Goal: Navigation & Orientation: Find specific page/section

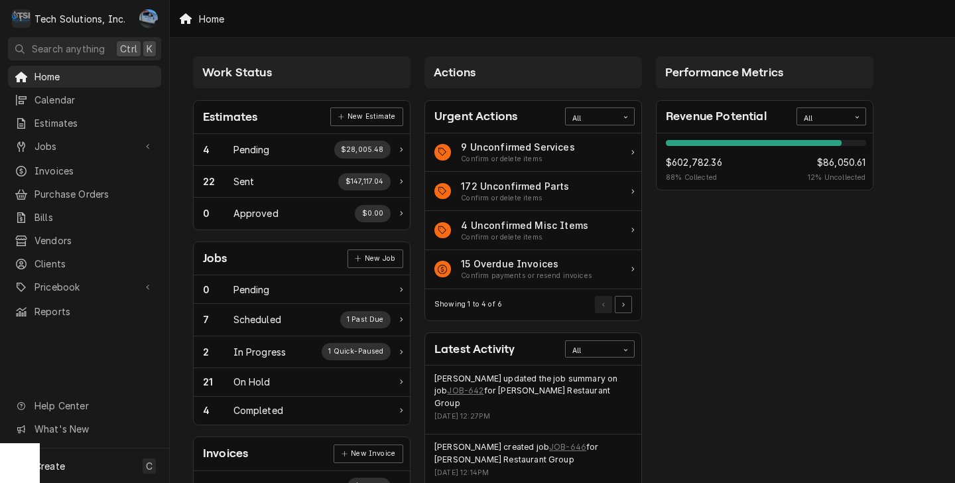
click at [733, 307] on div "Performance Metrics Revenue Potential All 88% $602,782.36 88 % Collected $86,05…" at bounding box center [764, 480] width 231 height 861
drag, startPoint x: 671, startPoint y: 163, endPoint x: 726, endPoint y: 163, distance: 55.7
click at [726, 163] on div "$602,782.36 88 % Collected $86,050.61 12 % Uncollected" at bounding box center [766, 169] width 200 height 28
drag, startPoint x: 726, startPoint y: 163, endPoint x: 740, endPoint y: 173, distance: 17.0
click at [738, 172] on div "$602,782.36 88 % Collected $86,050.61 12 % Uncollected" at bounding box center [766, 169] width 200 height 28
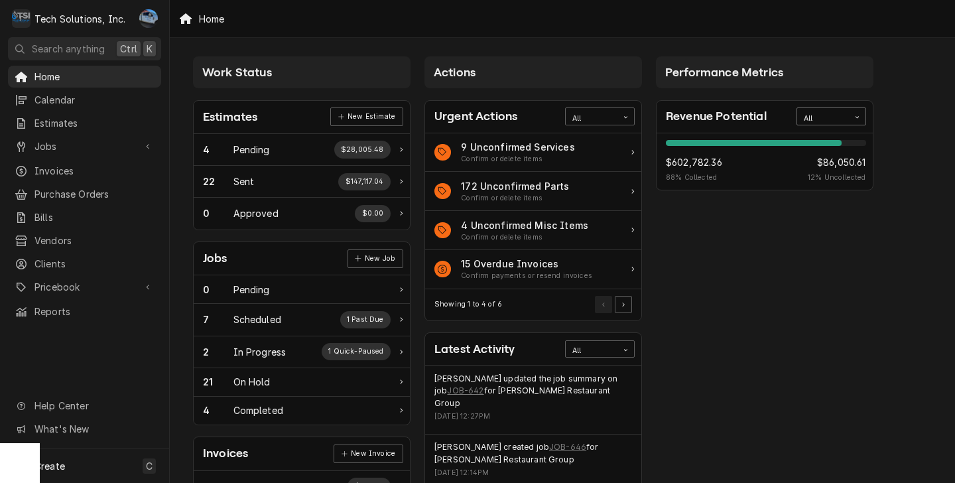
click at [859, 119] on icon "Card Data Filter Control" at bounding box center [857, 117] width 6 height 6
click at [842, 175] on div "This Month" at bounding box center [831, 180] width 68 height 15
click at [856, 118] on icon "Card Data Filter Control" at bounding box center [856, 117] width 3 height 2
click at [842, 161] on div "This Week" at bounding box center [831, 165] width 68 height 15
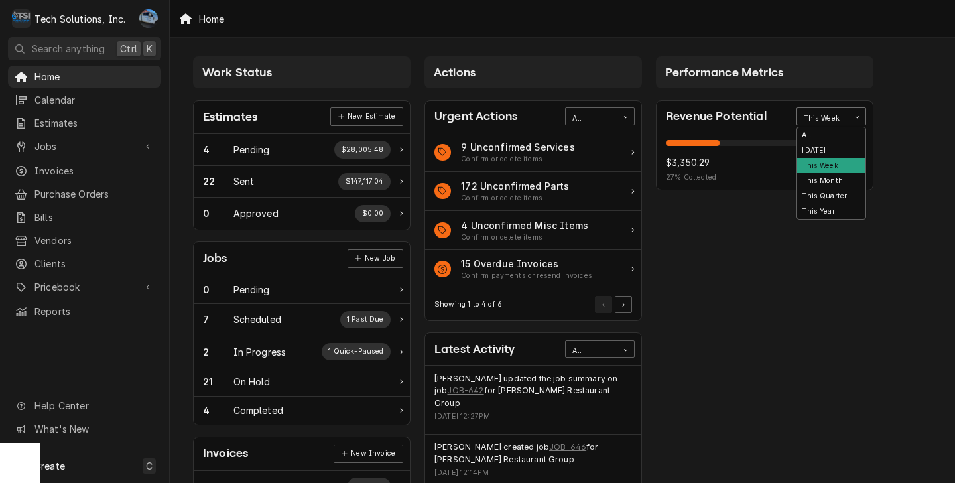
click at [858, 116] on icon "Card Data Filter Control" at bounding box center [857, 117] width 6 height 6
click at [843, 149] on div "[DATE]" at bounding box center [831, 150] width 68 height 15
click at [850, 119] on div "Card Data Filter Control" at bounding box center [857, 117] width 17 height 17
click at [840, 170] on div "This Week" at bounding box center [831, 165] width 68 height 15
click at [855, 115] on icon "Card Data Filter Control" at bounding box center [857, 117] width 6 height 6
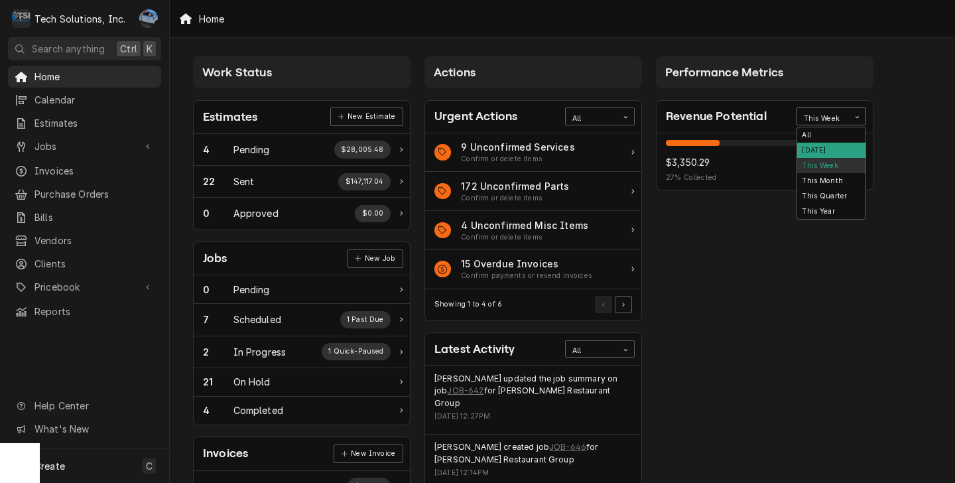
click at [838, 147] on div "[DATE]" at bounding box center [831, 150] width 68 height 15
click at [860, 112] on div "Card Data Filter Control" at bounding box center [857, 117] width 17 height 17
click at [844, 164] on div "This Week" at bounding box center [831, 165] width 68 height 15
click at [858, 119] on icon "Card Data Filter Control" at bounding box center [857, 117] width 6 height 6
click at [838, 178] on div "This Month" at bounding box center [831, 180] width 68 height 15
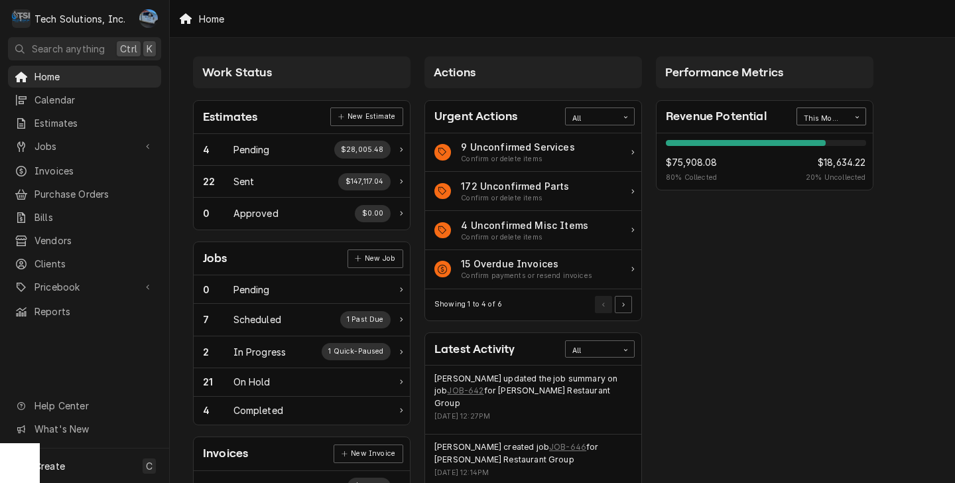
click at [859, 117] on icon "Card Data Filter Control" at bounding box center [857, 117] width 6 height 6
click at [876, 121] on div "Performance Metrics Revenue Potential option This Month, selected. 6 results av…" at bounding box center [764, 480] width 231 height 861
click at [853, 119] on div "Card Data Filter Control" at bounding box center [857, 117] width 17 height 17
click at [848, 194] on div "This Quarter" at bounding box center [831, 195] width 68 height 15
click at [856, 119] on icon "Card Data Filter Control" at bounding box center [857, 117] width 6 height 6
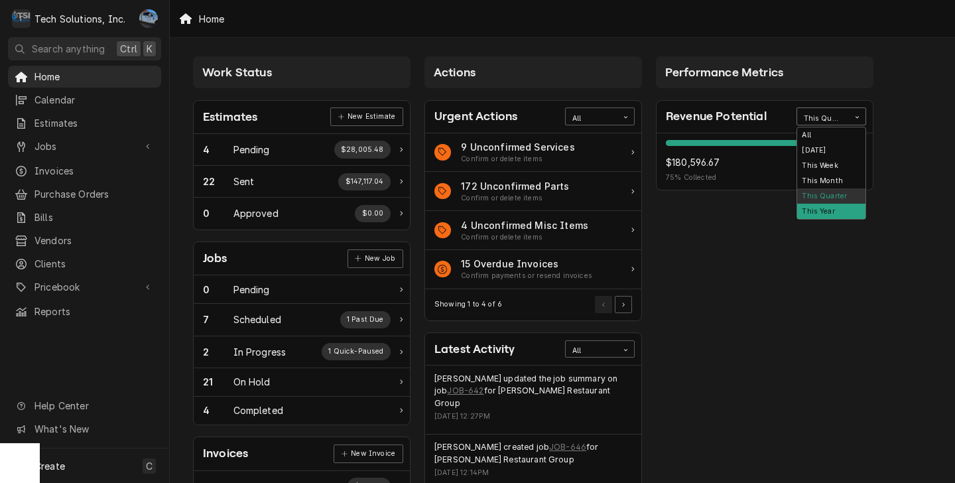
click at [834, 210] on div "This Year" at bounding box center [831, 211] width 68 height 15
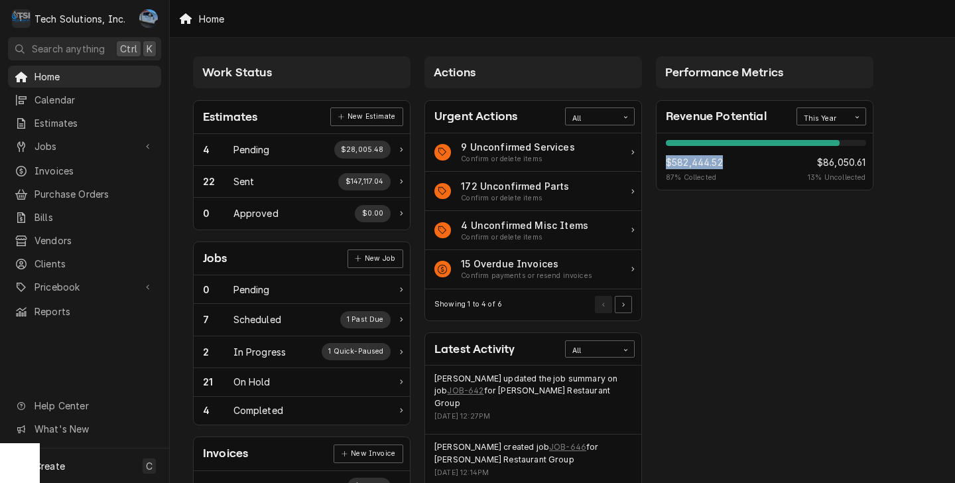
drag, startPoint x: 667, startPoint y: 162, endPoint x: 726, endPoint y: 163, distance: 59.0
click at [726, 163] on div "$582,444.52 87 % Collected $86,050.61 13 % Uncollected" at bounding box center [766, 169] width 200 height 28
drag, startPoint x: 726, startPoint y: 163, endPoint x: 740, endPoint y: 188, distance: 28.2
click at [740, 188] on div "87% $582,444.52 87 % Collected $86,050.61 13 % Uncollected" at bounding box center [765, 161] width 216 height 57
click at [763, 166] on div "$582,444.52 87 % Collected $86,050.61 13 % Uncollected" at bounding box center [766, 169] width 200 height 28
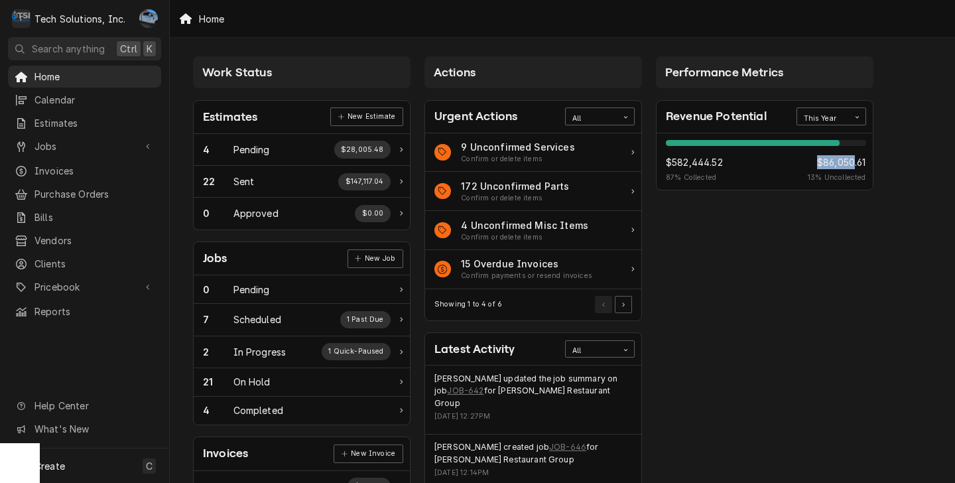
drag, startPoint x: 815, startPoint y: 162, endPoint x: 852, endPoint y: 161, distance: 37.1
click at [852, 161] on span "$86,050.61" at bounding box center [837, 162] width 58 height 14
drag, startPoint x: 852, startPoint y: 161, endPoint x: 874, endPoint y: 186, distance: 32.9
click at [878, 182] on div "Performance Metrics Revenue Potential This Year 87% $582,444.52 87 % Collected …" at bounding box center [764, 480] width 231 height 861
drag, startPoint x: 673, startPoint y: 164, endPoint x: 704, endPoint y: 159, distance: 32.2
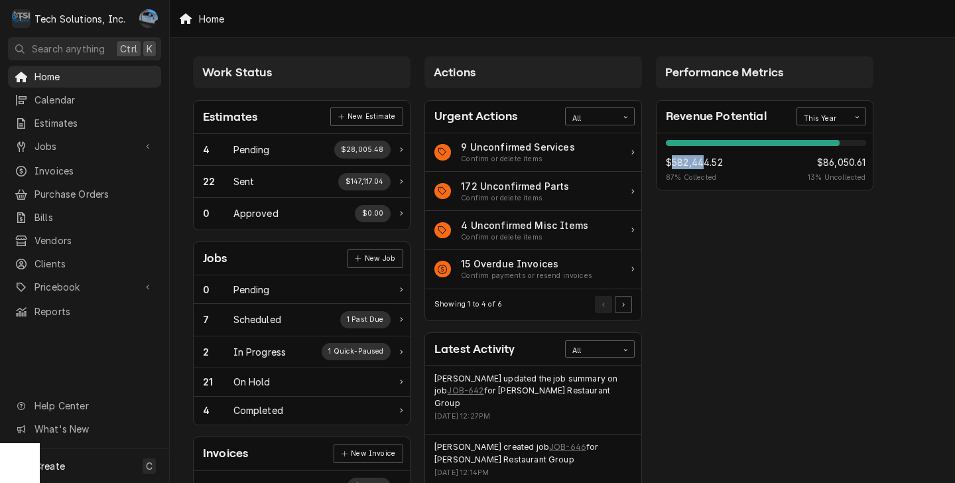
click at [704, 159] on span "$582,444.52" at bounding box center [694, 162] width 57 height 14
drag, startPoint x: 704, startPoint y: 159, endPoint x: 735, endPoint y: 173, distance: 33.5
click at [735, 173] on div "$582,444.52 87 % Collected $86,050.61 13 % Uncollected" at bounding box center [766, 169] width 200 height 28
drag, startPoint x: 735, startPoint y: 173, endPoint x: 769, endPoint y: 206, distance: 47.8
click at [770, 206] on div "Revenue Potential This Year 87% $582,444.52 87 % Collected $86,050.61 13 % Unco…" at bounding box center [765, 157] width 218 height 139
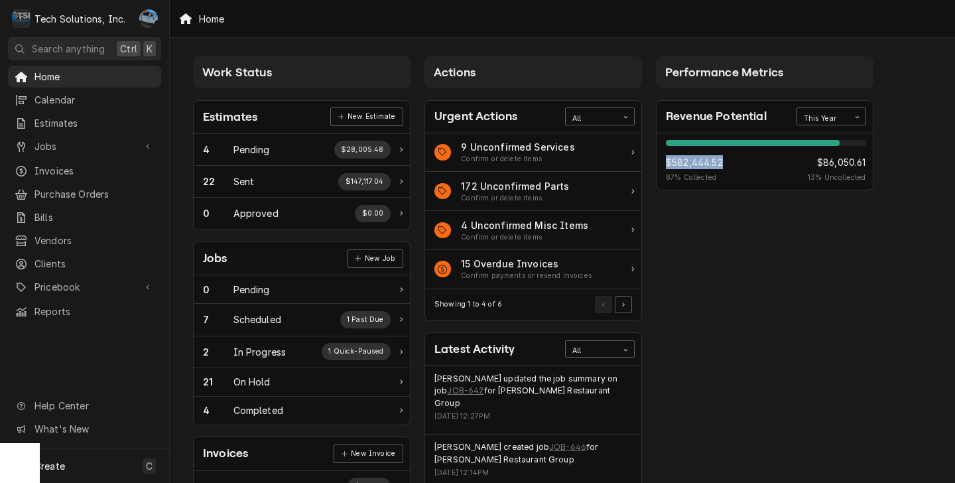
drag, startPoint x: 669, startPoint y: 163, endPoint x: 723, endPoint y: 161, distance: 54.4
click at [723, 161] on span "$582,444.52" at bounding box center [694, 162] width 57 height 14
drag, startPoint x: 723, startPoint y: 161, endPoint x: 735, endPoint y: 193, distance: 34.0
click at [734, 192] on div "Revenue Potential This Year 87% $582,444.52 87 % Collected $86,050.61 13 % Unco…" at bounding box center [765, 157] width 218 height 139
drag, startPoint x: 723, startPoint y: 162, endPoint x: 665, endPoint y: 163, distance: 57.7
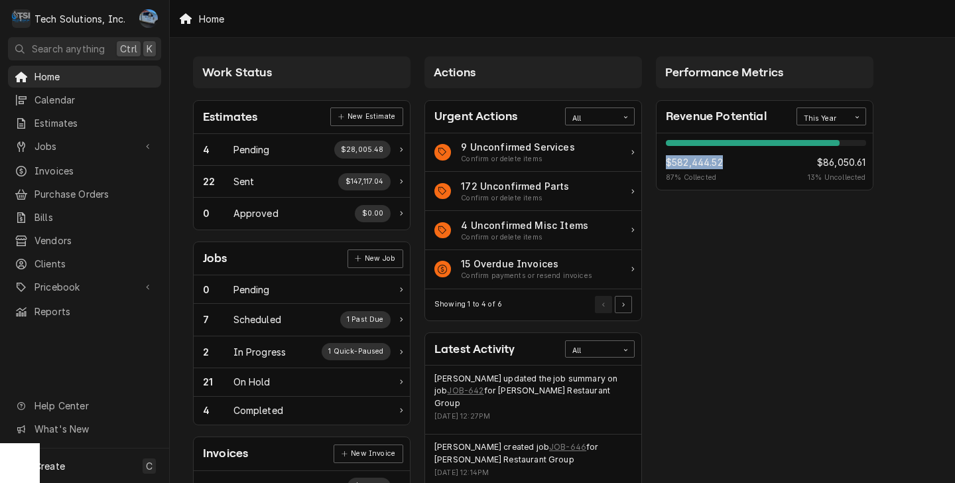
click at [665, 163] on div "87% $582,444.52 87 % Collected $86,050.61 13 % Uncollected" at bounding box center [765, 161] width 216 height 57
drag, startPoint x: 665, startPoint y: 163, endPoint x: 686, endPoint y: 228, distance: 67.5
click at [686, 228] on div "Performance Metrics Revenue Potential This Year 87% $582,444.52 87 % Collected …" at bounding box center [764, 480] width 231 height 861
click at [748, 170] on div "$582,444.52 87 % Collected $86,050.61 13 % Uncollected" at bounding box center [766, 169] width 200 height 28
drag, startPoint x: 818, startPoint y: 163, endPoint x: 868, endPoint y: 163, distance: 49.7
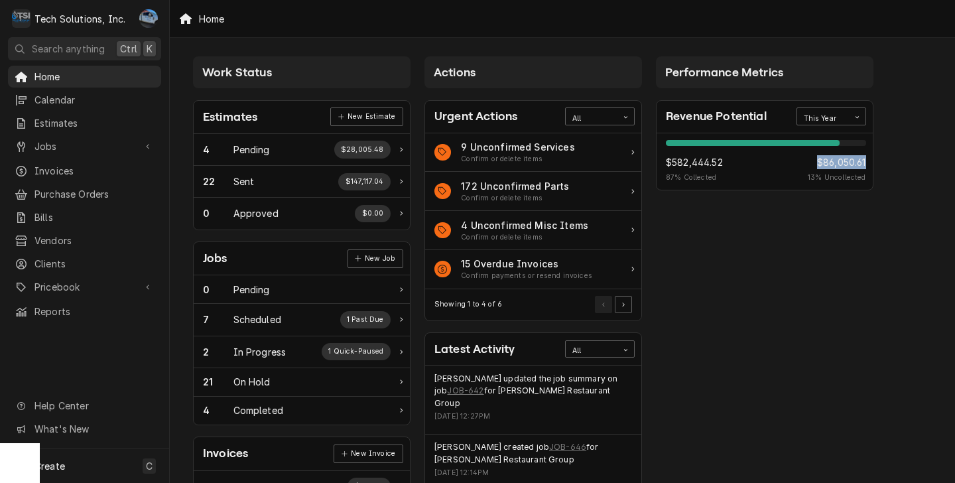
click at [868, 163] on div "87% $582,444.52 87 % Collected $86,050.61 13 % Uncollected" at bounding box center [765, 161] width 216 height 57
drag, startPoint x: 868, startPoint y: 163, endPoint x: 852, endPoint y: 247, distance: 85.6
click at [861, 245] on div "Performance Metrics Revenue Potential This Year 87% $582,444.52 87 % Collected …" at bounding box center [764, 480] width 231 height 861
click at [84, 141] on span "Jobs" at bounding box center [84, 146] width 100 height 14
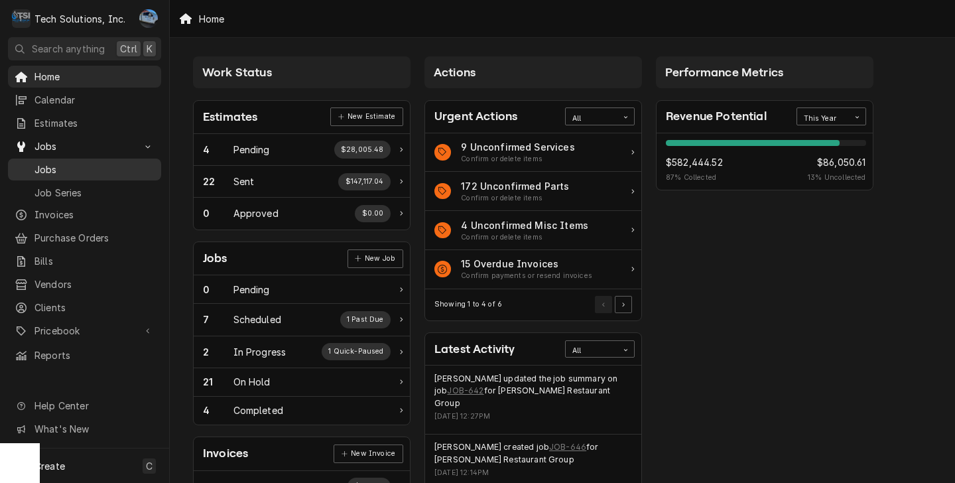
click at [92, 169] on span "Jobs" at bounding box center [94, 170] width 120 height 14
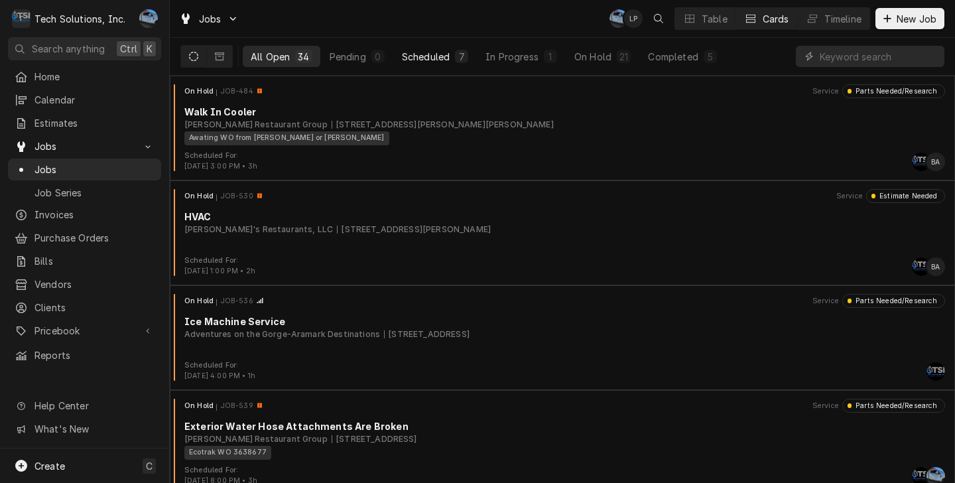
click at [449, 57] on div "Scheduled" at bounding box center [426, 57] width 48 height 14
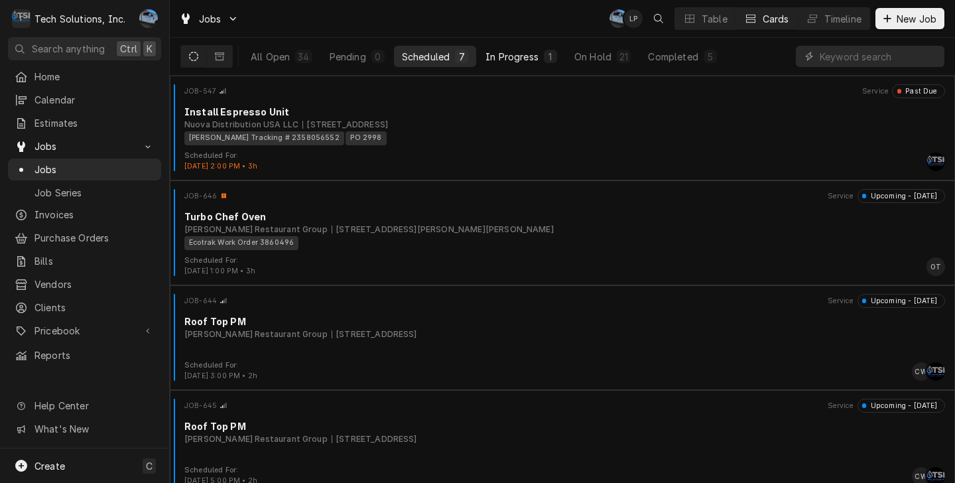
drag, startPoint x: 505, startPoint y: 58, endPoint x: 537, endPoint y: 58, distance: 32.5
click at [505, 58] on div "In Progress" at bounding box center [512, 57] width 53 height 14
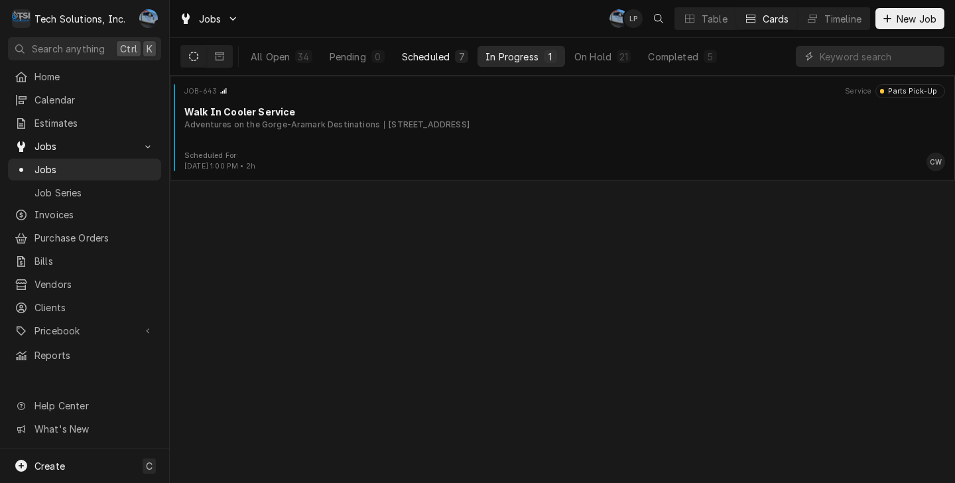
click at [456, 47] on button "Scheduled 7" at bounding box center [435, 56] width 82 height 21
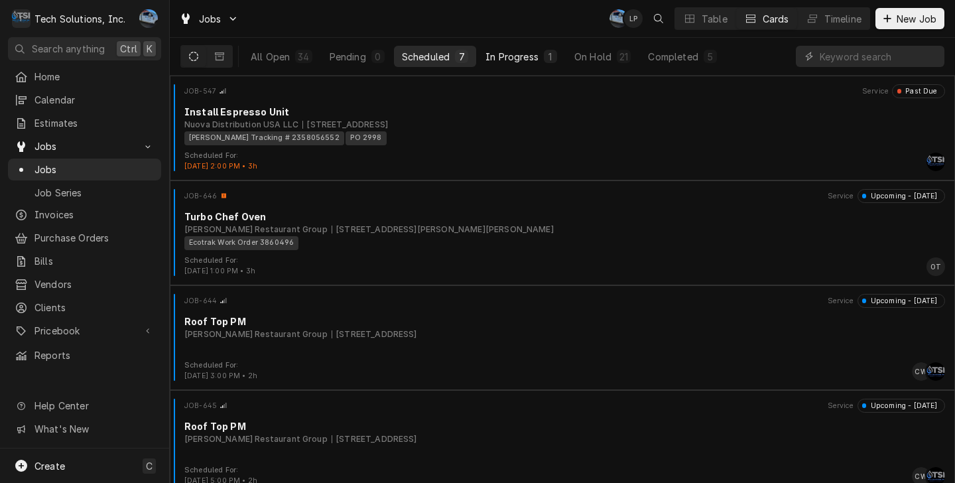
click at [515, 56] on div "In Progress" at bounding box center [512, 57] width 53 height 14
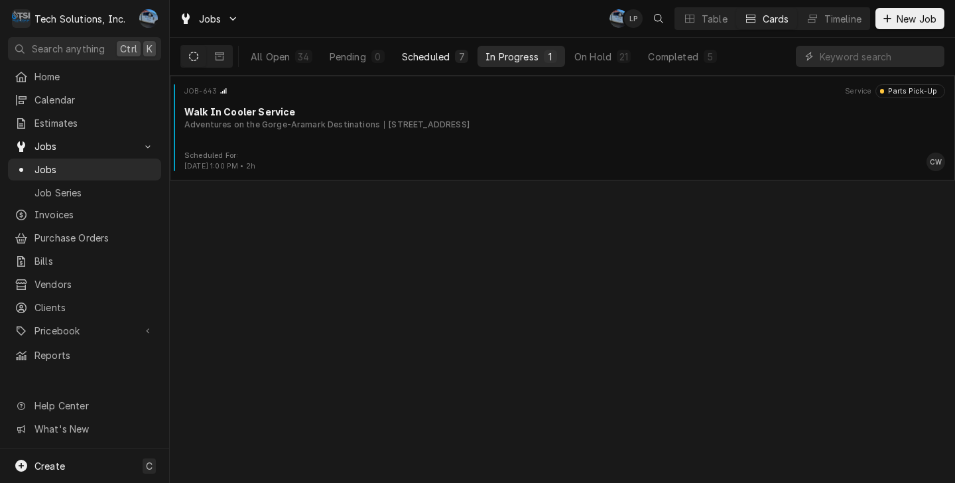
click at [442, 53] on div "Scheduled" at bounding box center [426, 57] width 48 height 14
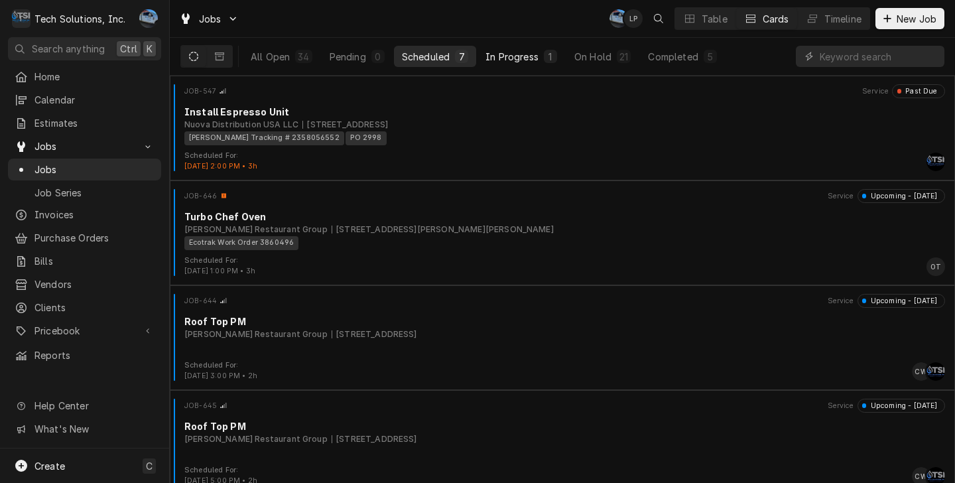
click at [513, 56] on div "In Progress" at bounding box center [512, 57] width 53 height 14
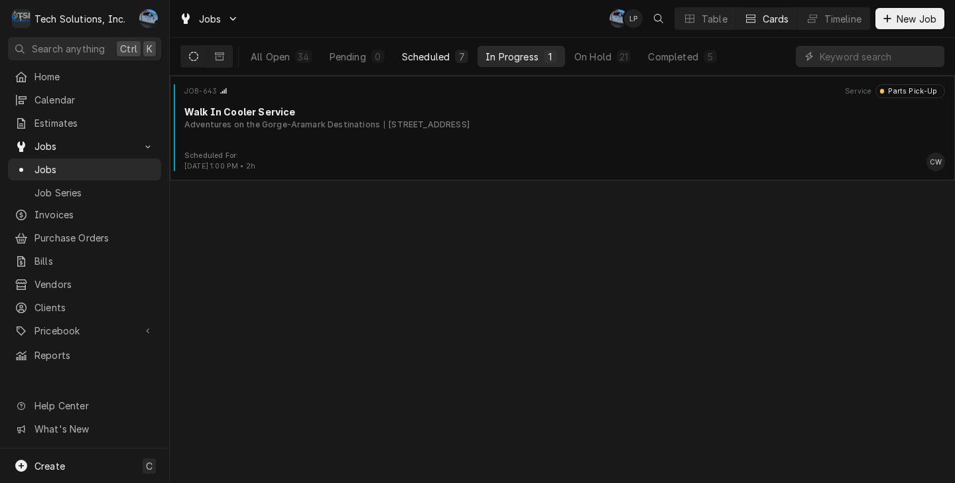
click at [447, 54] on div "Scheduled" at bounding box center [426, 57] width 48 height 14
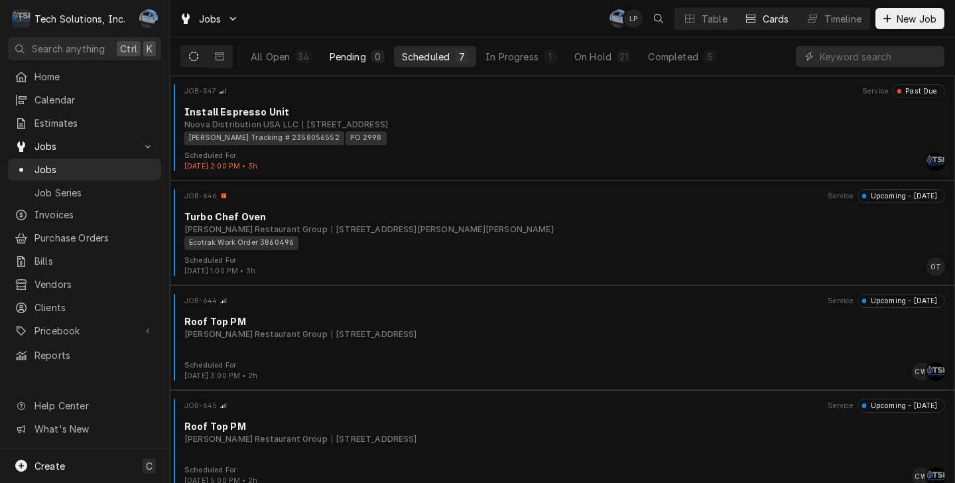
click at [355, 54] on div "Pending" at bounding box center [348, 57] width 36 height 14
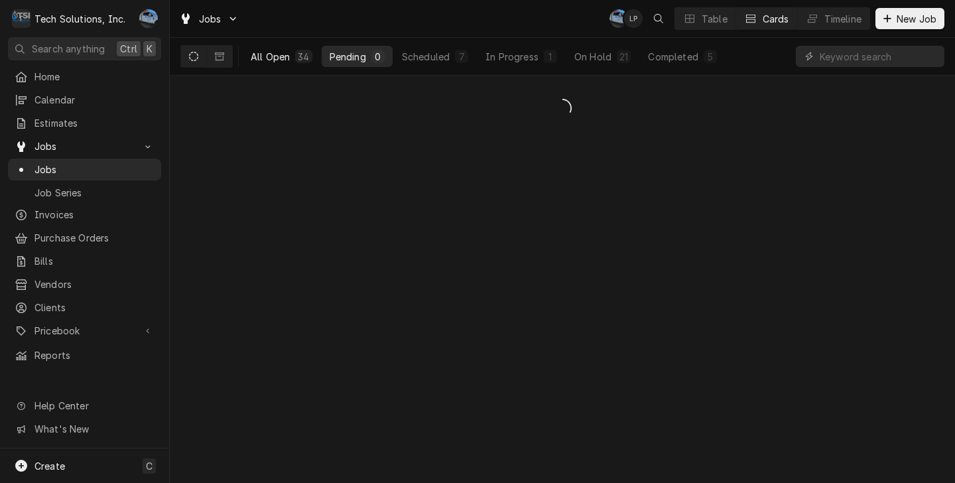
click at [280, 54] on div "All Open" at bounding box center [270, 57] width 39 height 14
